Goal: Find specific page/section

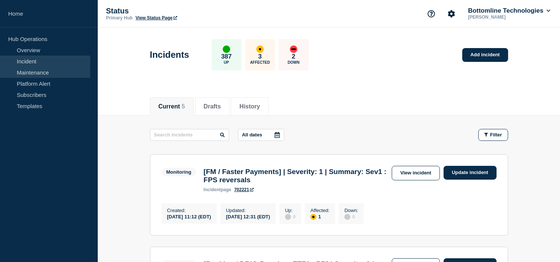
click at [45, 69] on link "Maintenance" at bounding box center [45, 72] width 90 height 11
click at [366, 38] on div "Incidents 386 Up 4 Affected 2 Down Add incident" at bounding box center [328, 52] width 375 height 46
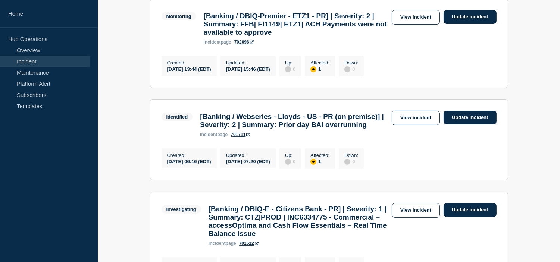
scroll to position [290, 0]
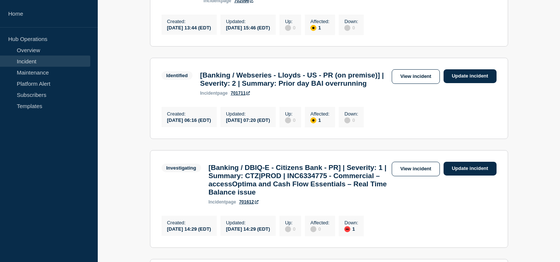
click at [512, 52] on main "All dates Filter Monitoring 1 Affected [FM / Faster Payments] | Severity: 1 | S…" at bounding box center [329, 93] width 462 height 535
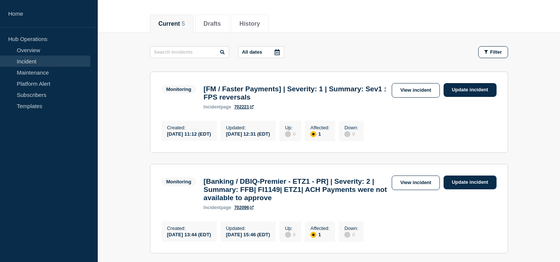
scroll to position [41, 0]
